Goal: Navigation & Orientation: Find specific page/section

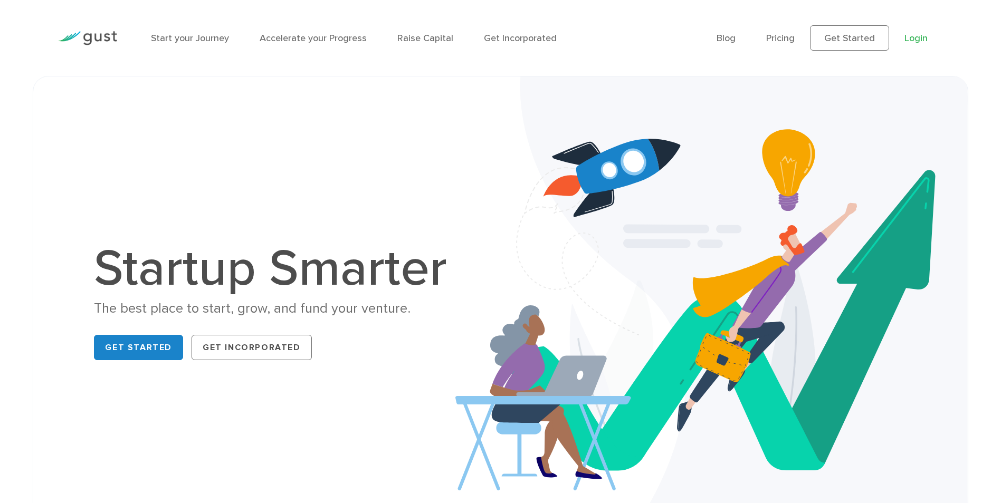
click at [917, 41] on link "Login" at bounding box center [915, 38] width 23 height 11
click at [780, 32] on li "Pricing" at bounding box center [780, 38] width 28 height 14
click at [781, 38] on link "Pricing" at bounding box center [780, 38] width 28 height 11
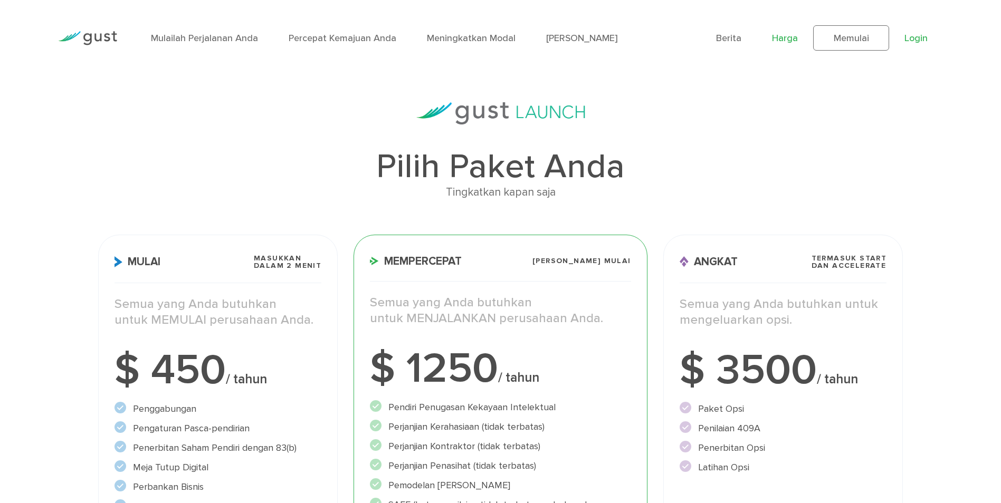
click at [907, 38] on link "Login" at bounding box center [915, 38] width 23 height 11
